Goal: Information Seeking & Learning: Check status

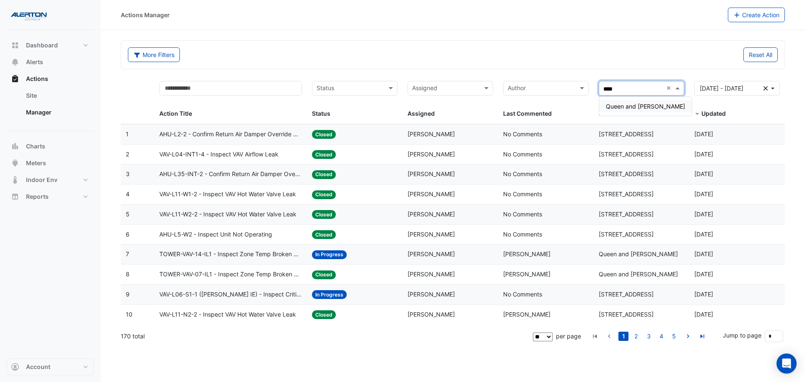
type input "*****"
click at [655, 107] on span "Queen and [PERSON_NAME]" at bounding box center [645, 106] width 79 height 7
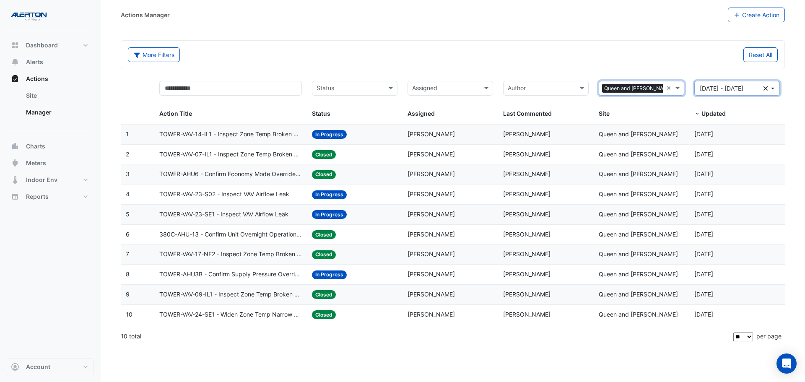
click at [766, 88] on icon "button" at bounding box center [765, 88] width 5 height 5
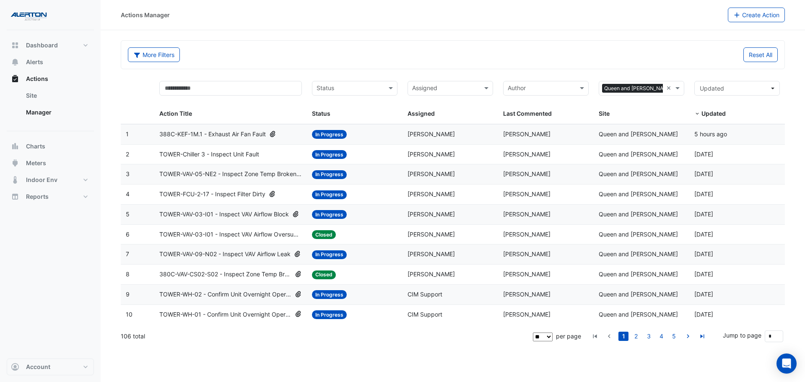
click at [265, 171] on span "TOWER-VAV-05-NE2 - Inspect Zone Temp Broken Sensor" at bounding box center [230, 174] width 143 height 10
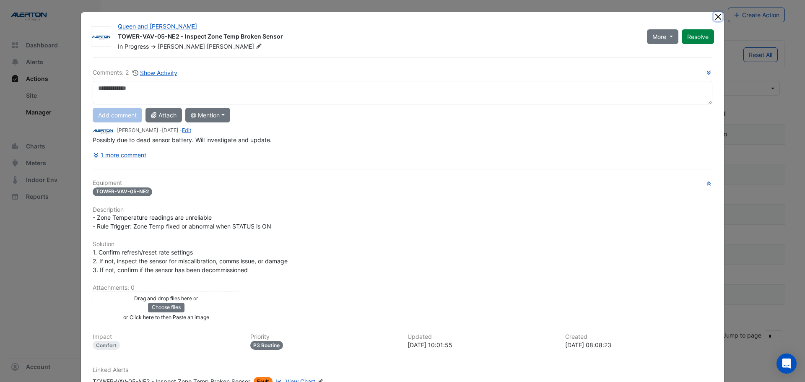
click at [713, 17] on button "Close" at bounding box center [717, 16] width 9 height 9
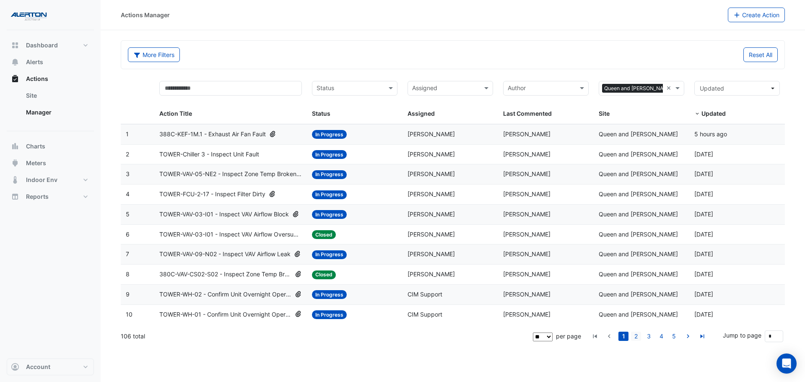
click at [635, 334] on link "2" at bounding box center [636, 335] width 10 height 9
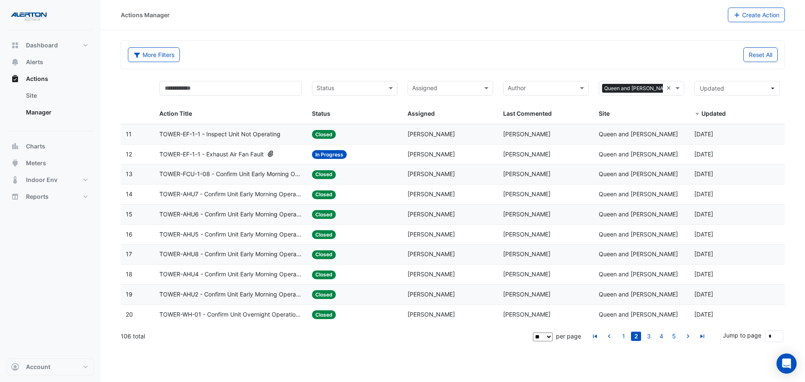
click at [237, 191] on span "TOWER-AHU7 - Confirm Unit Early Morning Operation (Energy Saving)" at bounding box center [230, 194] width 143 height 10
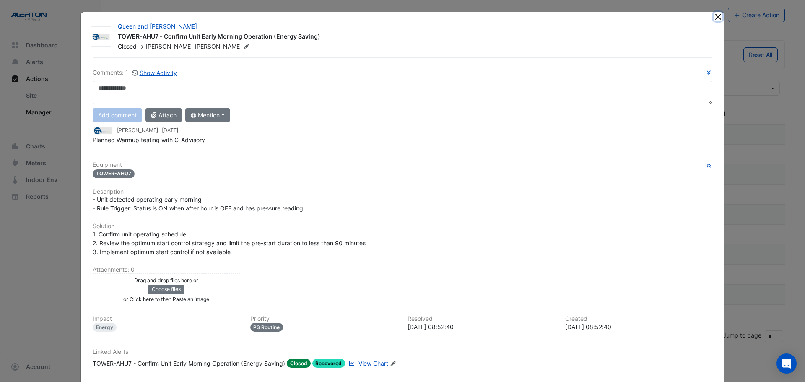
click at [715, 16] on button "Close" at bounding box center [717, 16] width 9 height 9
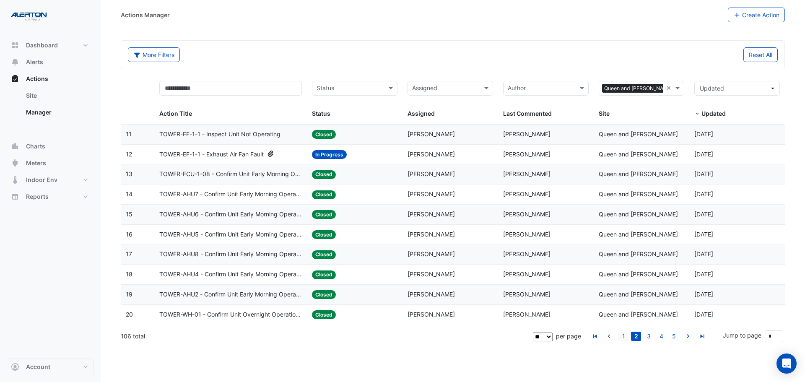
click at [625, 334] on link "1" at bounding box center [623, 335] width 10 height 9
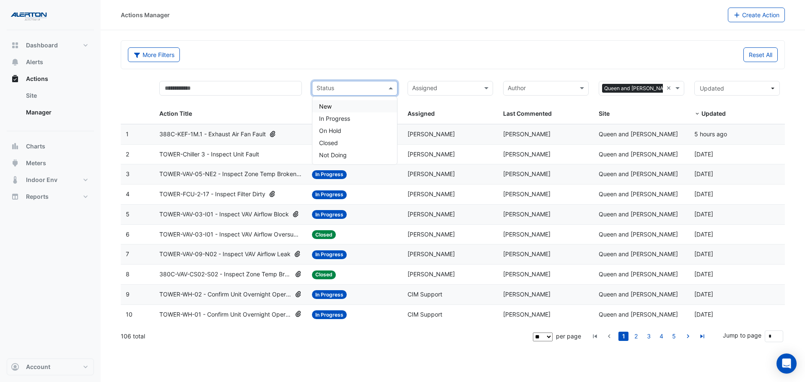
click at [390, 90] on span at bounding box center [391, 88] width 10 height 10
click at [359, 122] on div "In Progress" at bounding box center [354, 118] width 85 height 12
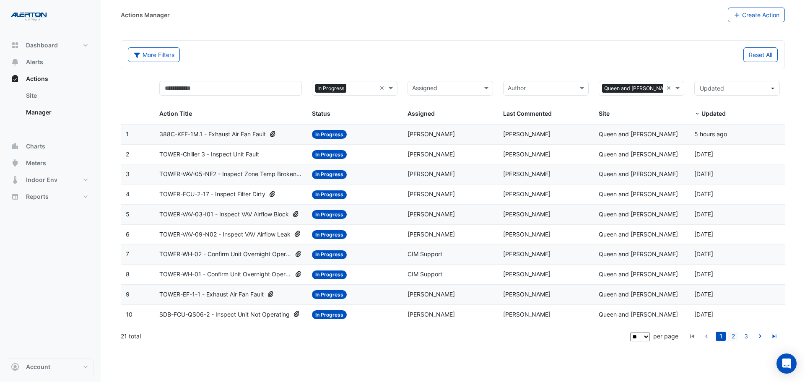
click at [732, 339] on link "2" at bounding box center [733, 335] width 10 height 9
click at [745, 337] on link "3" at bounding box center [745, 335] width 10 height 9
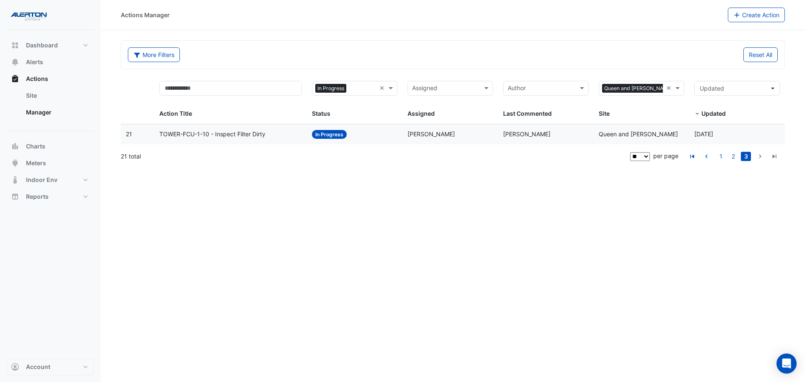
click at [488, 135] on div "Assigned: [PERSON_NAME]" at bounding box center [449, 134] width 85 height 10
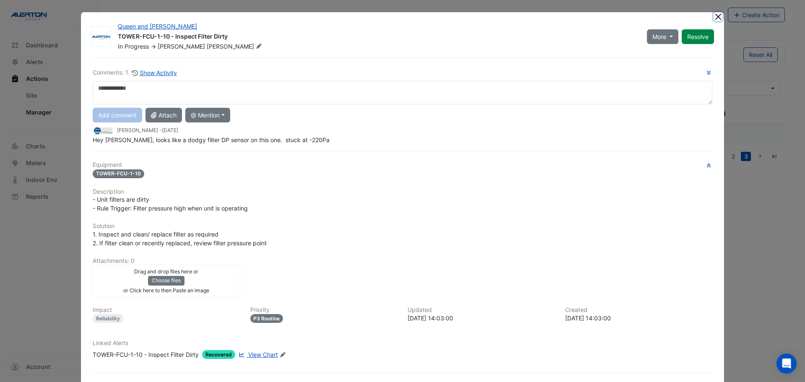
click at [717, 16] on button "Close" at bounding box center [717, 16] width 9 height 9
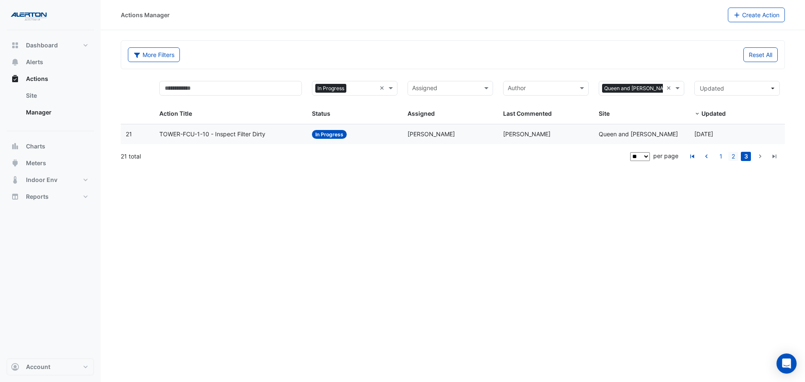
click at [729, 154] on link "2" at bounding box center [733, 156] width 10 height 9
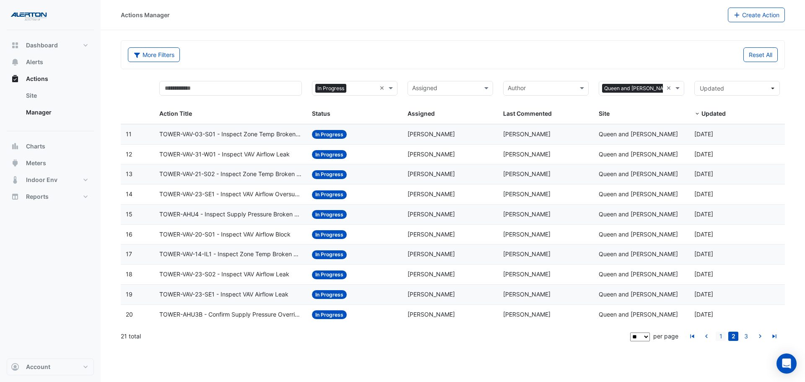
click at [717, 338] on link "1" at bounding box center [720, 335] width 10 height 9
